Goal: Task Accomplishment & Management: Manage account settings

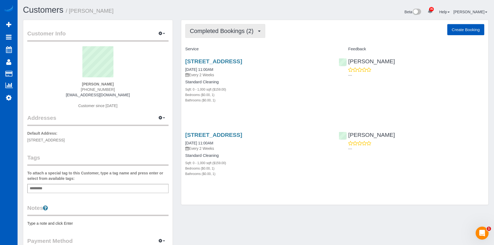
click at [248, 30] on span "Completed Bookings (2)" at bounding box center [223, 31] width 66 height 7
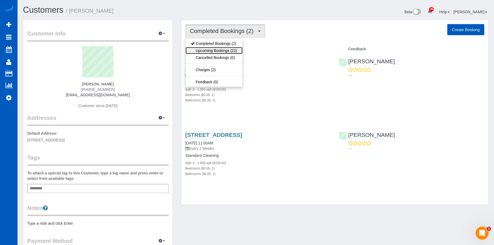
click at [226, 48] on link "Upcoming Bookings (22)" at bounding box center [213, 50] width 57 height 7
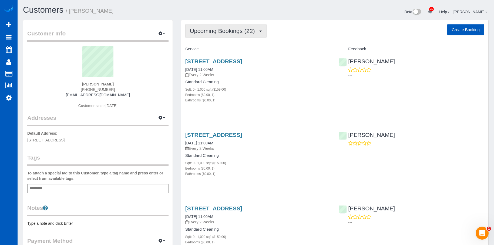
click at [233, 32] on span "Upcoming Bookings (22)" at bounding box center [224, 31] width 68 height 7
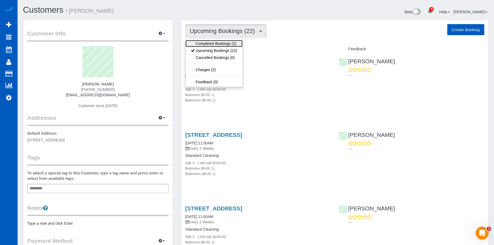
click at [225, 40] on link "Completed Bookings (2)" at bounding box center [213, 43] width 57 height 7
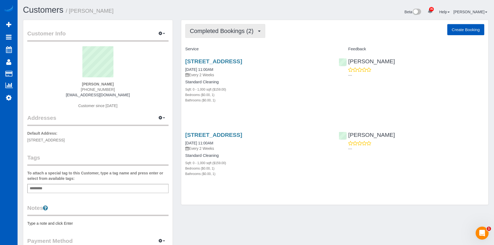
click at [234, 25] on button "Completed Bookings (2)" at bounding box center [225, 31] width 80 height 14
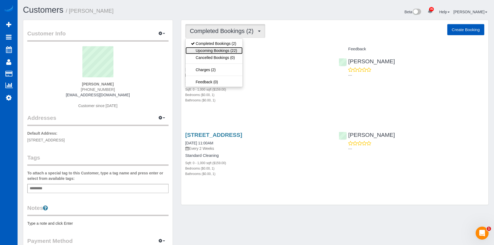
click at [214, 50] on link "Upcoming Bookings (22)" at bounding box center [213, 50] width 57 height 7
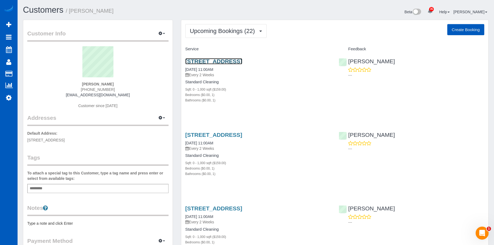
click at [227, 59] on link "300 N 130th St, Unit 7203, Seattle, WA 98133" at bounding box center [213, 61] width 57 height 6
click at [236, 60] on link "300 N 130th St, Unit 7203, Seattle, WA 98133" at bounding box center [213, 61] width 57 height 6
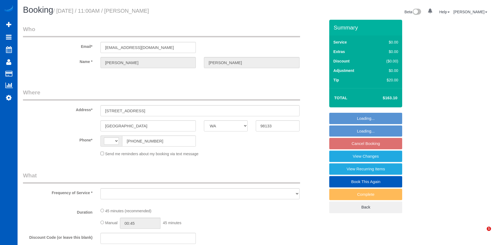
select select "WA"
select select "string:US"
select select "object:560"
select select "string:fspay-c7bfaf93-aa47-40e5-98da-fe57e2530eee"
select select "199"
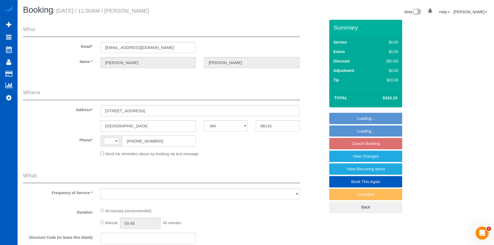
select select "spot2"
select select "number:8"
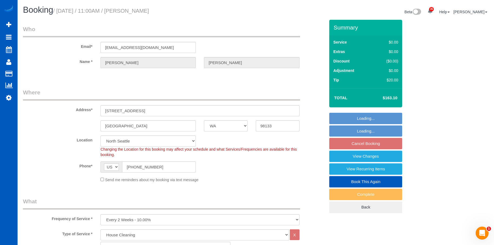
select select "object:1176"
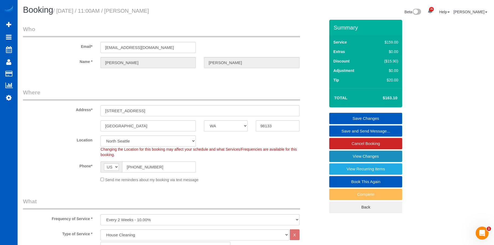
click at [342, 155] on link "View Changes" at bounding box center [365, 155] width 73 height 11
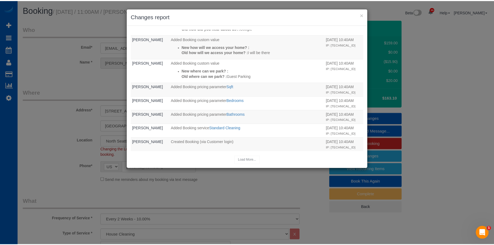
scroll to position [135, 0]
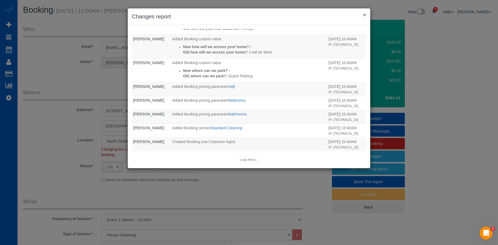
click at [365, 13] on button "×" at bounding box center [364, 15] width 3 height 6
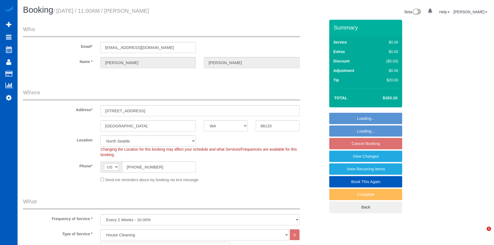
select select "WA"
select select "199"
select select "number:8"
select select "object:1144"
select select "spot2"
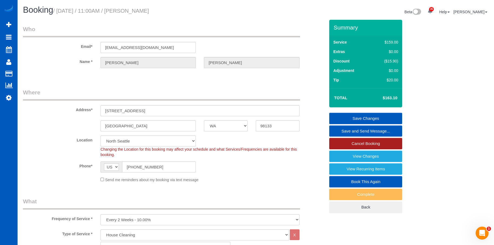
click at [359, 145] on link "Cancel Booking" at bounding box center [365, 143] width 73 height 11
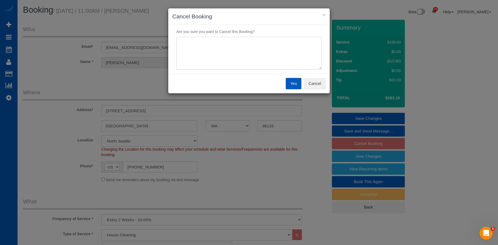
click at [251, 39] on textarea at bounding box center [248, 53] width 145 height 33
type textarea "Duplicate"
click at [289, 82] on button "Yes" at bounding box center [294, 83] width 16 height 11
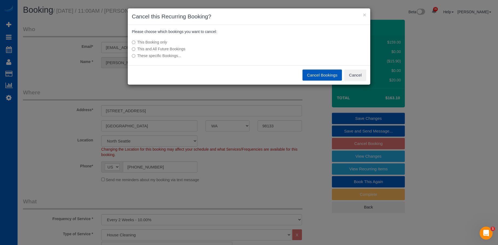
click at [172, 48] on label "This and All Future Bookings" at bounding box center [209, 48] width 154 height 5
click at [160, 55] on label "These specific Bookings..." at bounding box center [209, 55] width 154 height 5
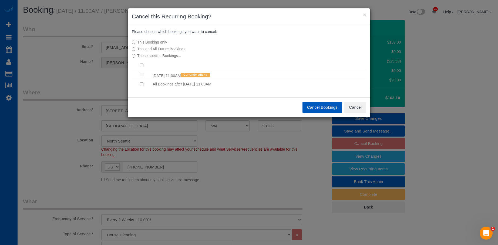
click at [174, 48] on label "This and All Future Bookings" at bounding box center [209, 48] width 154 height 5
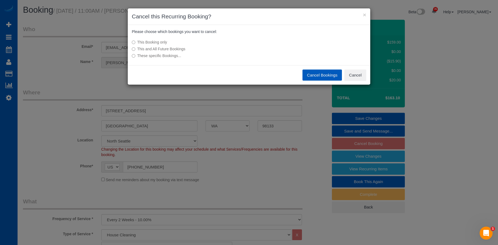
click at [311, 74] on button "Cancel Bookings" at bounding box center [322, 74] width 40 height 11
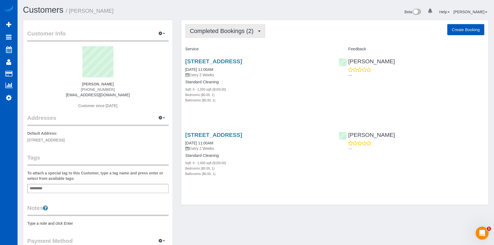
click at [208, 28] on span "Completed Bookings (2)" at bounding box center [223, 31] width 66 height 7
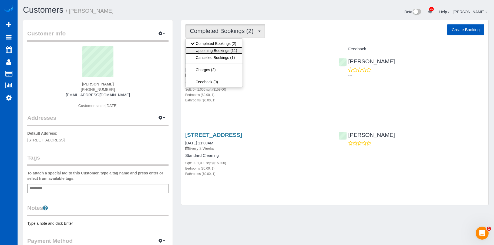
click at [218, 47] on link "Upcoming Bookings (11)" at bounding box center [213, 50] width 57 height 7
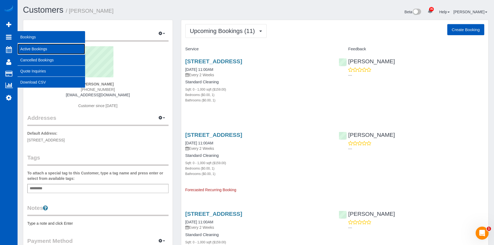
click at [25, 46] on link "Active Bookings" at bounding box center [51, 48] width 67 height 11
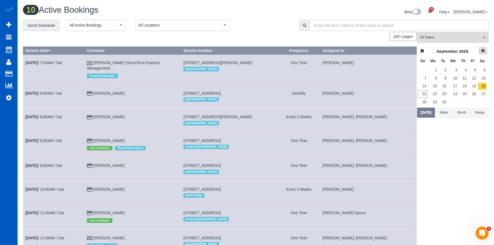
click at [485, 47] on link "Next" at bounding box center [483, 51] width 8 height 8
click at [457, 93] on link "22" at bounding box center [453, 93] width 10 height 7
click at [464, 40] on button "All Teams" at bounding box center [453, 37] width 72 height 11
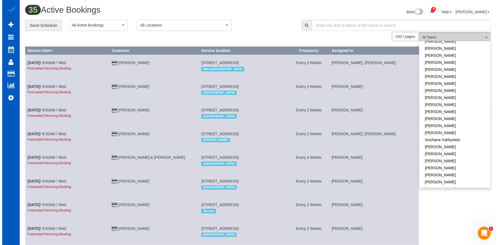
scroll to position [346, 0]
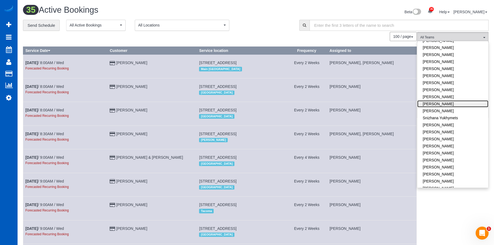
click at [458, 101] on link "[PERSON_NAME]" at bounding box center [452, 103] width 71 height 7
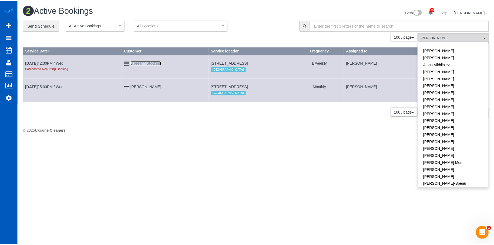
scroll to position [0, 0]
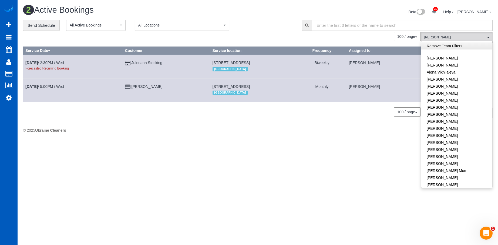
click at [477, 47] on link "Remove Team Filters" at bounding box center [456, 45] width 71 height 7
click at [291, 24] on div "**********" at bounding box center [158, 25] width 270 height 11
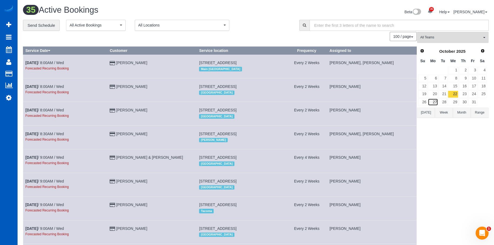
click at [435, 100] on link "27" at bounding box center [433, 101] width 10 height 7
click at [450, 37] on span "All Teams" at bounding box center [451, 37] width 62 height 5
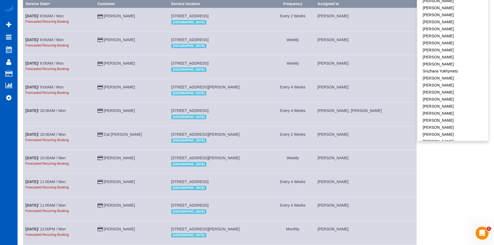
scroll to position [81, 0]
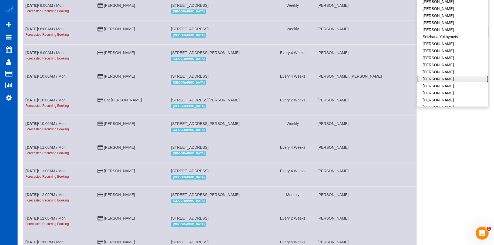
click at [462, 75] on link "[PERSON_NAME]" at bounding box center [452, 78] width 71 height 7
click at [456, 82] on link "[PERSON_NAME]" at bounding box center [452, 85] width 71 height 7
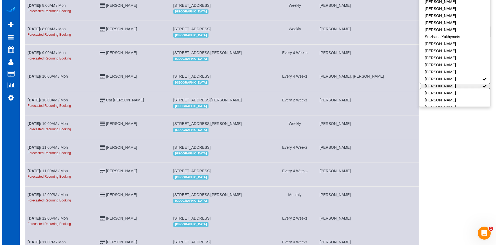
scroll to position [0, 0]
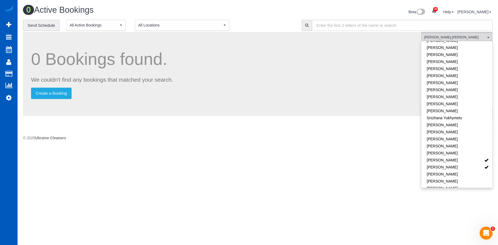
click at [351, 67] on h1 "0 Bookings found." at bounding box center [221, 59] width 381 height 19
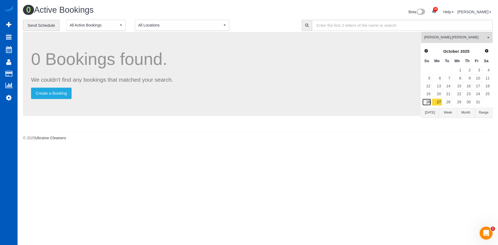
click at [423, 101] on link "26" at bounding box center [426, 101] width 9 height 7
click at [438, 102] on link "27" at bounding box center [437, 101] width 10 height 7
click at [427, 51] on span "Prev" at bounding box center [425, 50] width 4 height 4
click at [479, 95] on link "26" at bounding box center [476, 93] width 9 height 7
click at [485, 94] on link "27" at bounding box center [486, 93] width 9 height 7
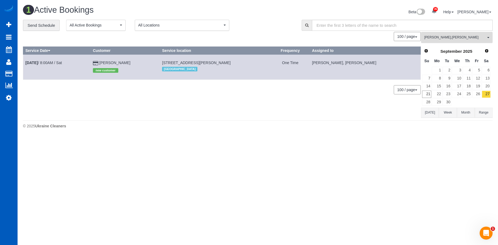
click at [467, 37] on span "Viktoriia Zhukovska , Vira Zhukovska" at bounding box center [455, 37] width 62 height 5
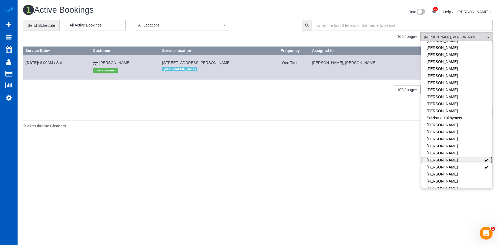
click at [475, 156] on link "[PERSON_NAME]" at bounding box center [456, 159] width 71 height 7
click at [475, 163] on link "[PERSON_NAME]" at bounding box center [456, 166] width 71 height 7
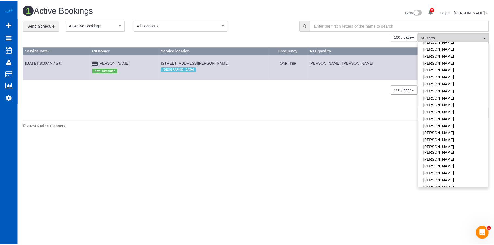
scroll to position [76, 0]
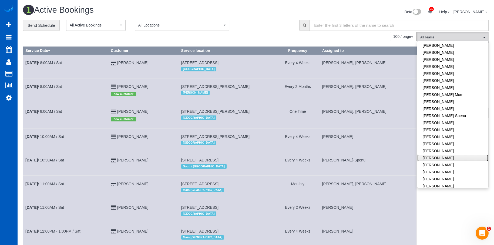
click at [461, 155] on link "Kateryna Polishchuk" at bounding box center [452, 157] width 71 height 7
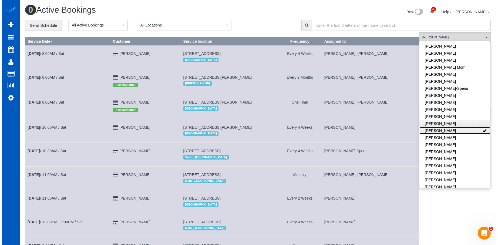
scroll to position [130, 0]
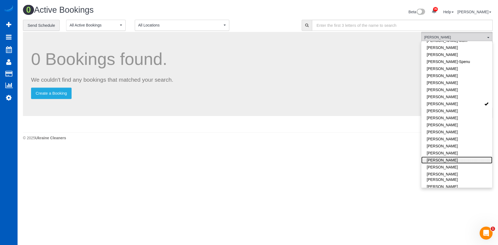
click at [461, 158] on link "Miliena Shchokina" at bounding box center [456, 159] width 71 height 7
click at [342, 92] on p "Create a Booking" at bounding box center [221, 92] width 381 height 11
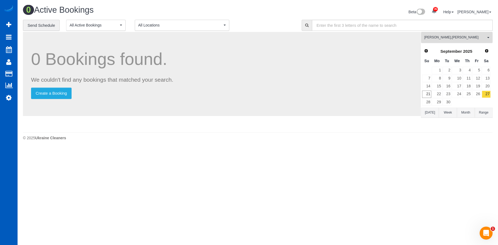
click at [463, 36] on span "Kateryna Polishchuk , Miliena Shchokina" at bounding box center [455, 37] width 62 height 5
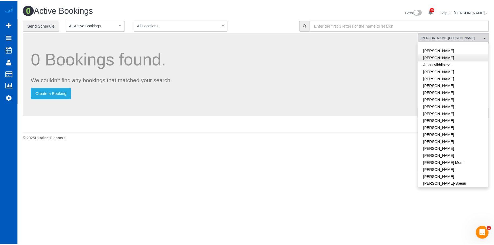
scroll to position [0, 0]
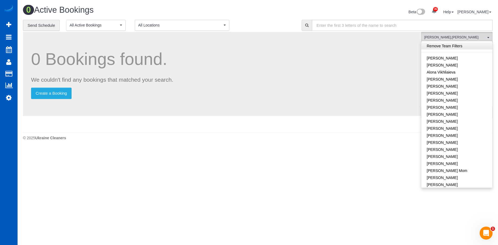
click at [467, 47] on link "Remove Team Filters" at bounding box center [456, 45] width 71 height 7
click at [270, 7] on div "Beta 35 Your Notifications You have 0 alerts × You have 2 to charge for 09/18/2…" at bounding box center [377, 12] width 239 height 14
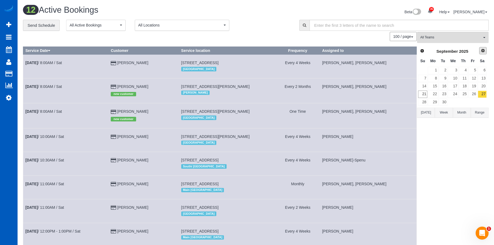
click at [486, 51] on link "Next" at bounding box center [483, 51] width 8 height 8
click at [484, 52] on span "Next" at bounding box center [482, 50] width 4 height 4
click at [433, 92] on link "17" at bounding box center [433, 93] width 10 height 7
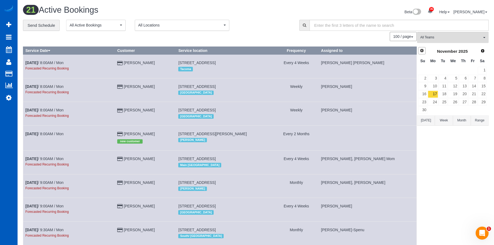
click at [422, 49] on span "Prev" at bounding box center [421, 50] width 4 height 4
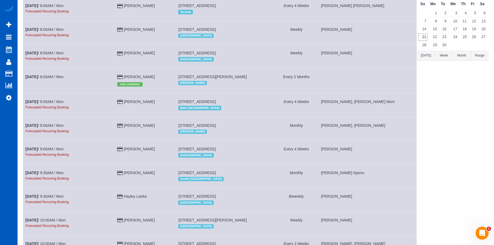
scroll to position [27, 0]
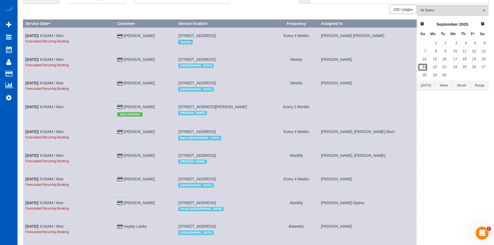
click at [418, 69] on link "21" at bounding box center [422, 66] width 9 height 7
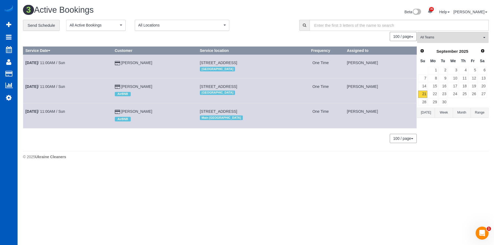
scroll to position [0, 0]
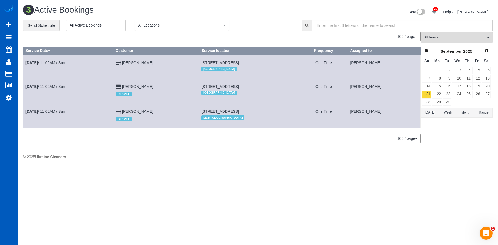
click at [427, 116] on button "Today" at bounding box center [430, 112] width 18 height 10
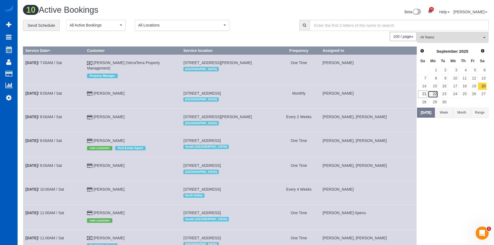
click at [431, 92] on link "22" at bounding box center [433, 93] width 10 height 7
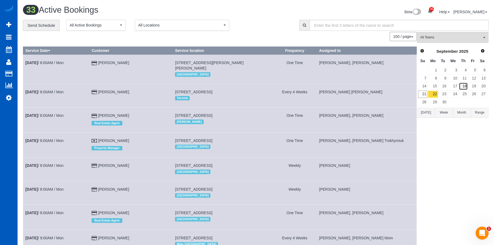
click at [463, 87] on link "18" at bounding box center [463, 85] width 9 height 7
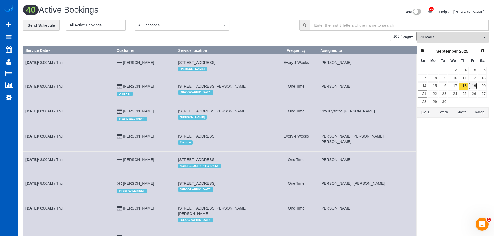
click at [474, 85] on link "19" at bounding box center [472, 85] width 9 height 7
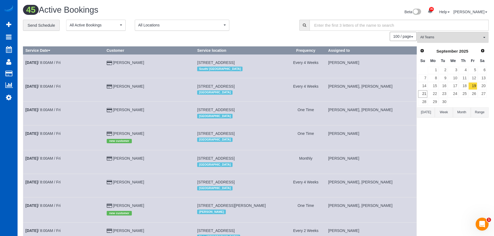
scroll to position [208, 0]
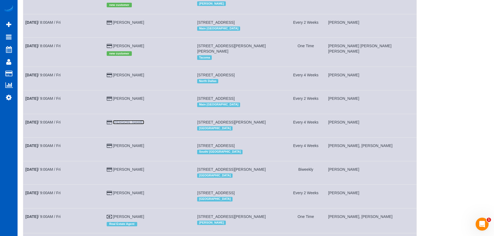
drag, startPoint x: 124, startPoint y: 118, endPoint x: 147, endPoint y: 118, distance: 22.7
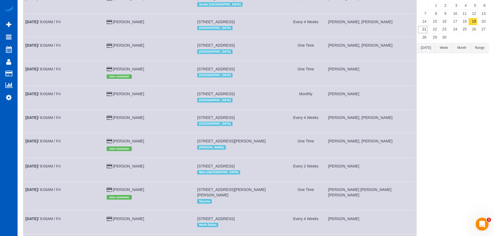
scroll to position [0, 0]
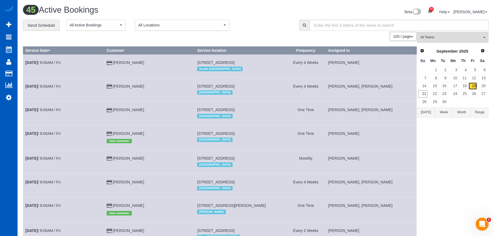
click at [472, 88] on link "19" at bounding box center [472, 85] width 9 height 7
click at [481, 85] on link "20" at bounding box center [481, 85] width 9 height 7
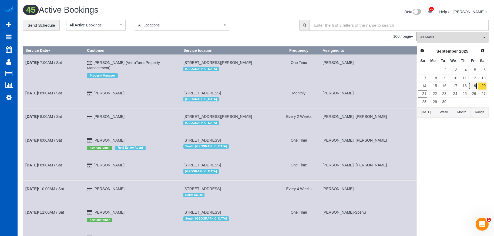
click at [473, 85] on link "19" at bounding box center [472, 85] width 9 height 7
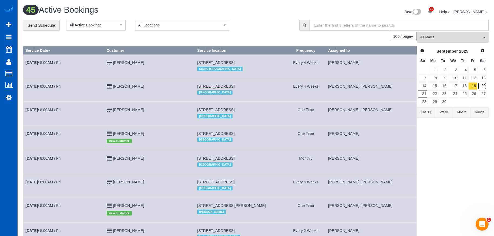
click at [485, 83] on link "20" at bounding box center [481, 85] width 9 height 7
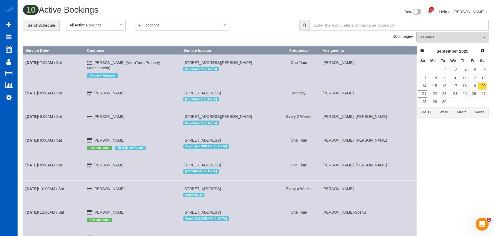
click at [255, 22] on div "**********" at bounding box center [157, 25] width 268 height 11
click at [254, 27] on div "**********" at bounding box center [157, 25] width 268 height 11
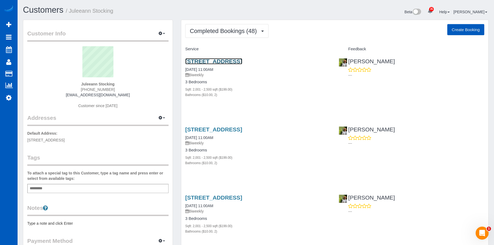
click at [221, 59] on link "13925 Par Pl Ne, Seattle, WA 98125" at bounding box center [213, 61] width 57 height 6
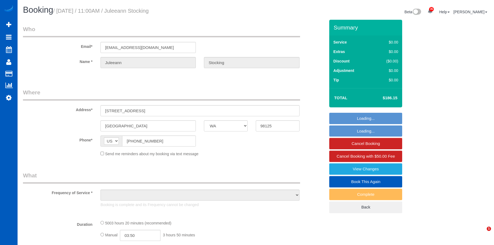
select select "WA"
select select "object:918"
select select "string:fspay-4e795883-60b9-44ee-84a6-c36344d670c5"
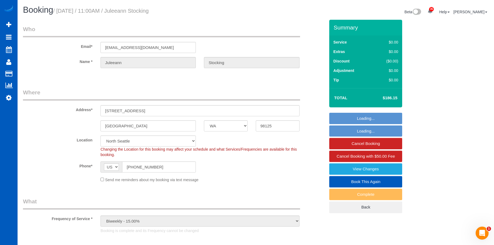
select select "object:926"
select select "2001"
select select "2"
select select "spot1"
select select "2001"
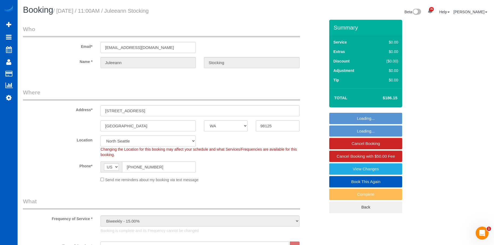
select select "2"
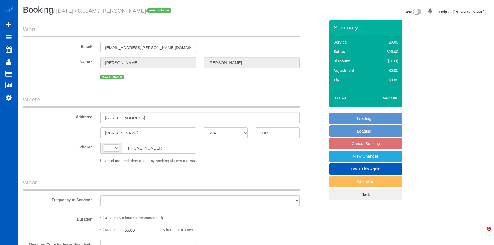
select select "WA"
select select "199"
select select "1001"
select select "2"
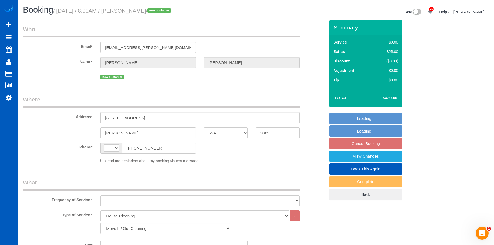
select select "string:[GEOGRAPHIC_DATA]"
select select "spot1"
select select "number:10"
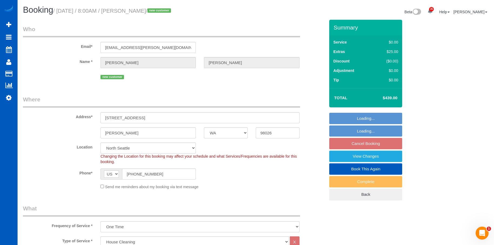
select select "object:1062"
select select "1001"
select select "2"
select select "object:1267"
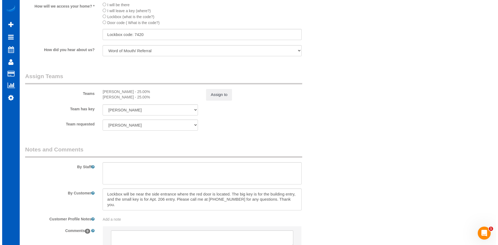
scroll to position [648, 0]
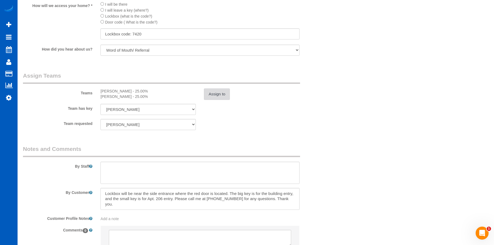
click at [220, 99] on button "Assign to" at bounding box center [217, 93] width 26 height 11
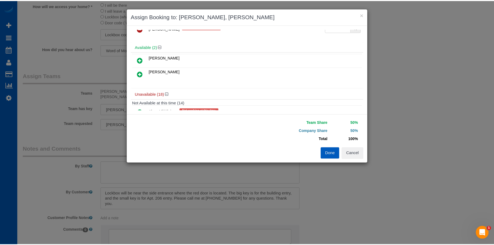
scroll to position [81, 0]
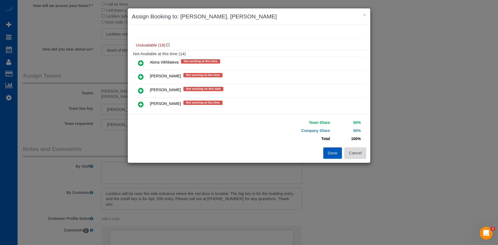
click at [354, 154] on button "Cancel" at bounding box center [355, 152] width 22 height 11
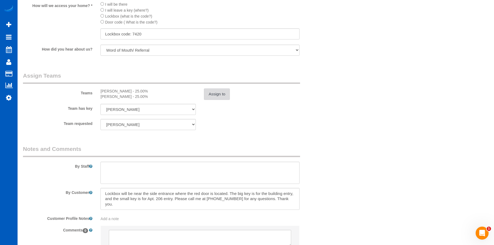
click at [212, 96] on button "Assign to" at bounding box center [217, 93] width 26 height 11
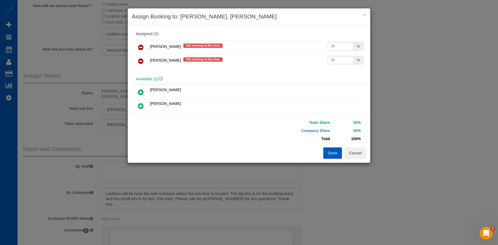
click at [141, 46] on icon at bounding box center [141, 47] width 6 height 6
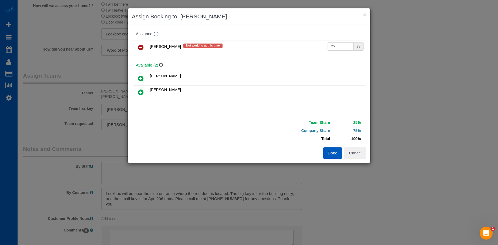
click at [140, 47] on icon at bounding box center [141, 47] width 6 height 6
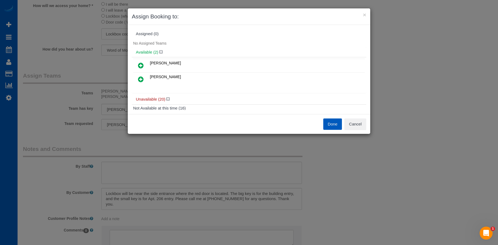
click at [143, 64] on icon at bounding box center [141, 65] width 6 height 6
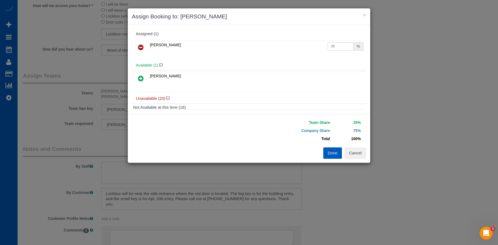
click at [141, 77] on icon at bounding box center [141, 78] width 6 height 6
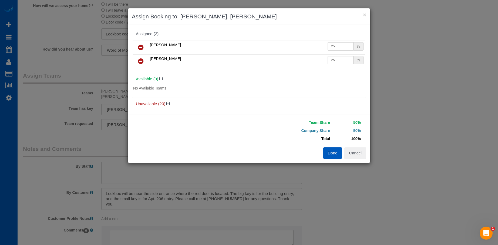
click at [328, 153] on button "Done" at bounding box center [332, 152] width 19 height 11
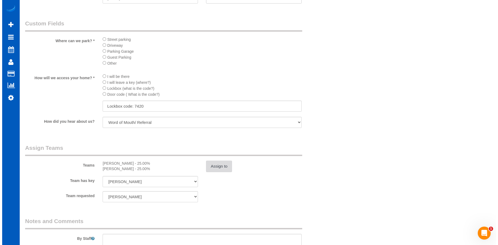
scroll to position [621, 0]
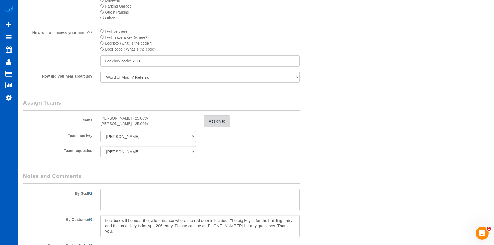
click at [220, 121] on button "Assign to" at bounding box center [217, 120] width 26 height 11
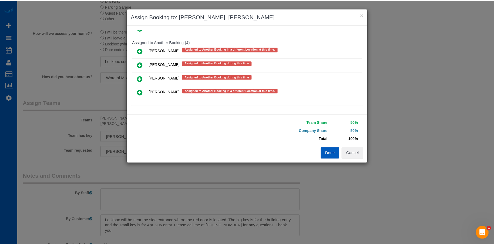
scroll to position [301, 0]
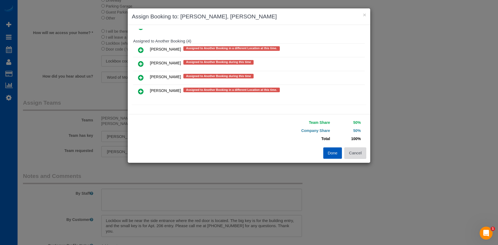
click at [353, 153] on button "Cancel" at bounding box center [355, 152] width 22 height 11
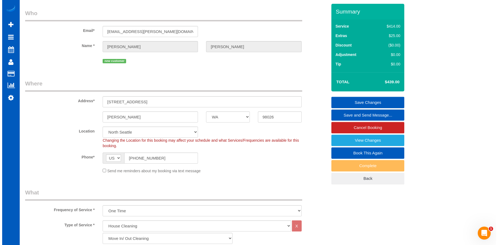
scroll to position [0, 0]
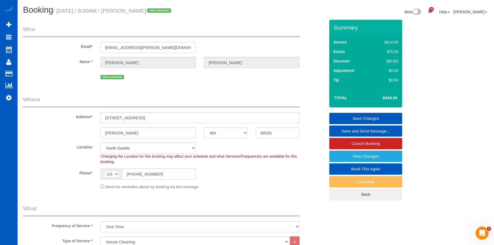
click at [360, 118] on link "Save Changes" at bounding box center [365, 118] width 73 height 11
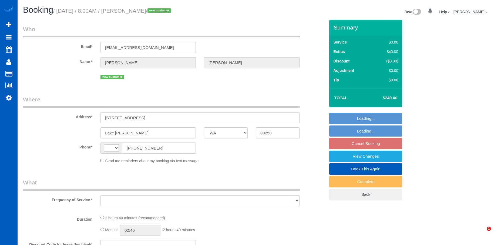
select select "WA"
select select "object:561"
select select "number:8"
select select "string:[GEOGRAPHIC_DATA]"
select select "string:fspay-81e39e55-2654-480d-8f33-203185084adc"
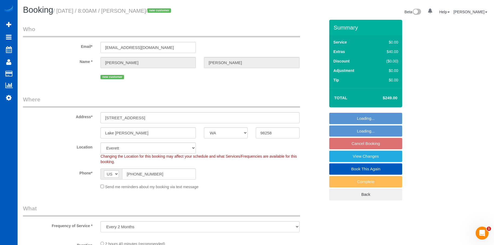
select select "199"
select select "1501"
select select "3"
select select "spot1"
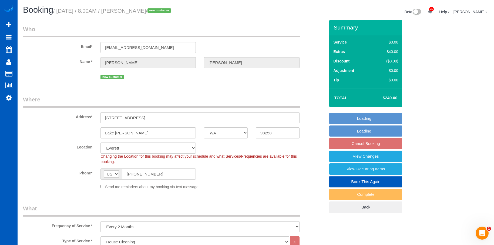
select select "object:1172"
select select "1501"
select select "3"
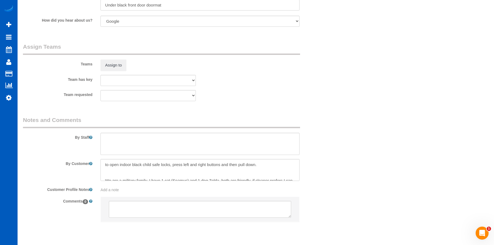
scroll to position [11, 0]
